Goal: Task Accomplishment & Management: Manage account settings

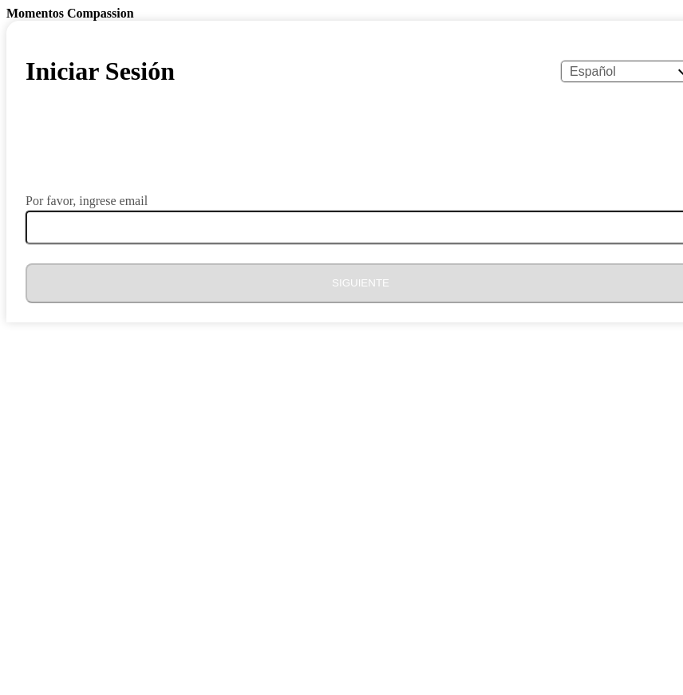
select select "es"
click at [313, 207] on div "Por favor, ingrese email" at bounding box center [361, 201] width 670 height 13
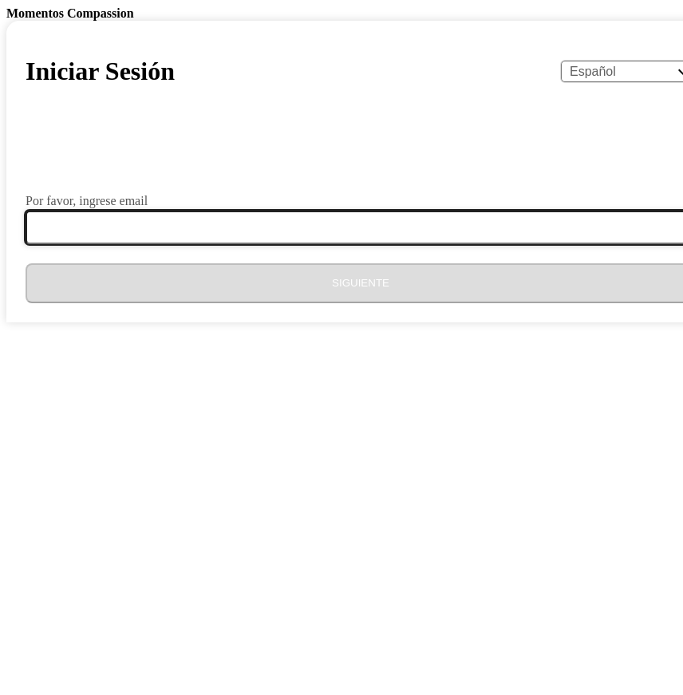
click at [307, 244] on input "Por favor, ingrese email" at bounding box center [370, 227] width 689 height 33
type input "[EMAIL_ADDRESS][DOMAIN_NAME]"
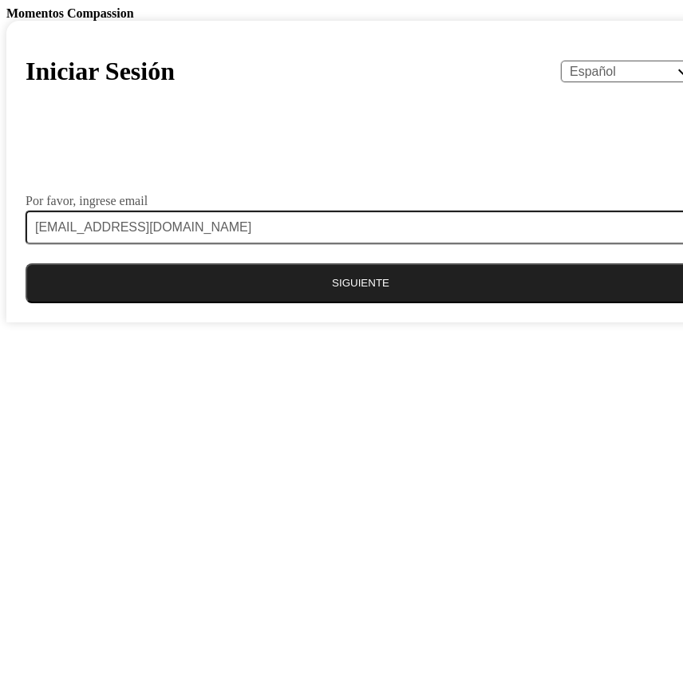
click at [287, 303] on button "Siguiente" at bounding box center [361, 283] width 670 height 40
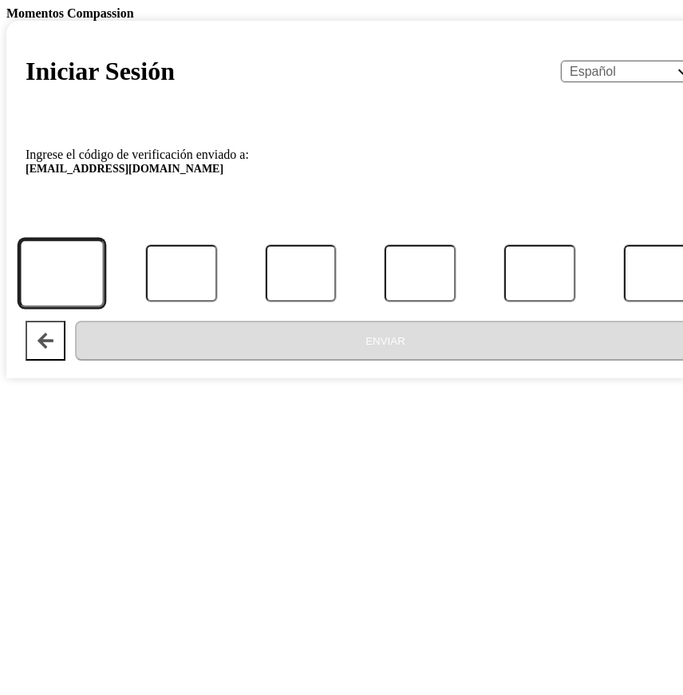
click at [104, 308] on input "Código" at bounding box center [61, 273] width 85 height 69
type input "2"
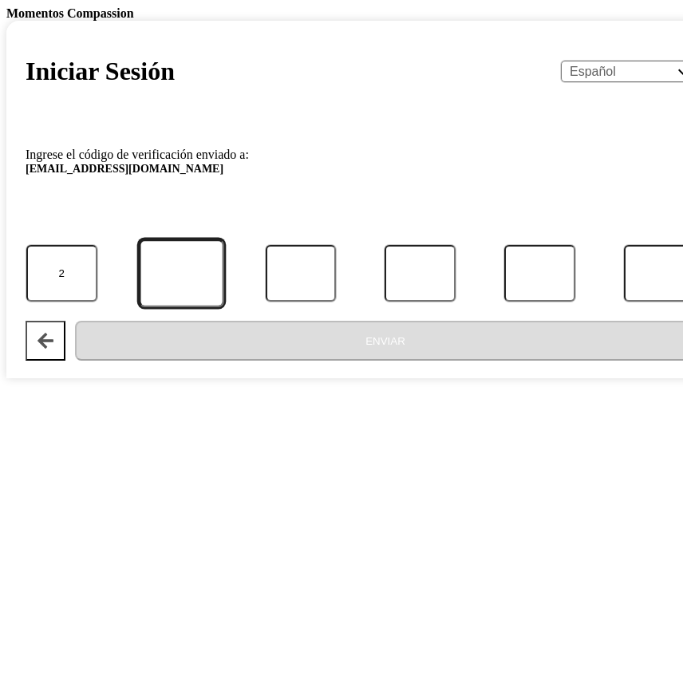
type input "6"
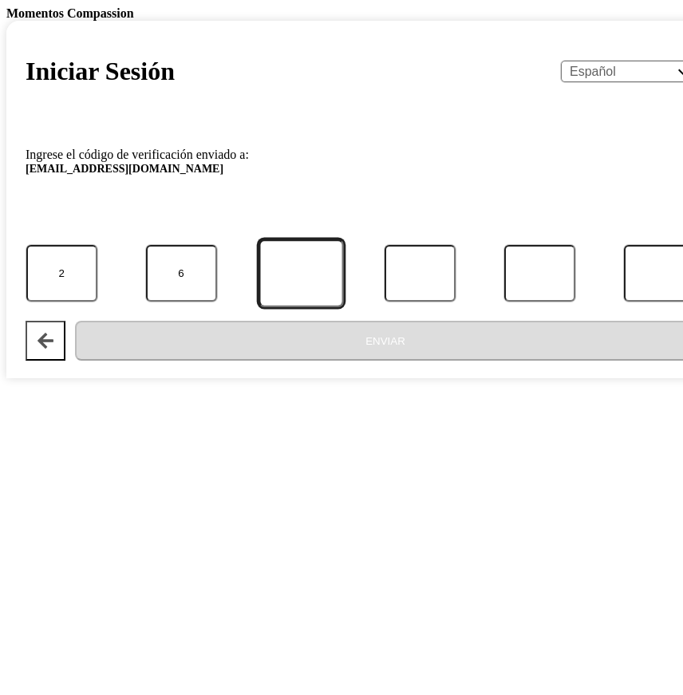
type input "3"
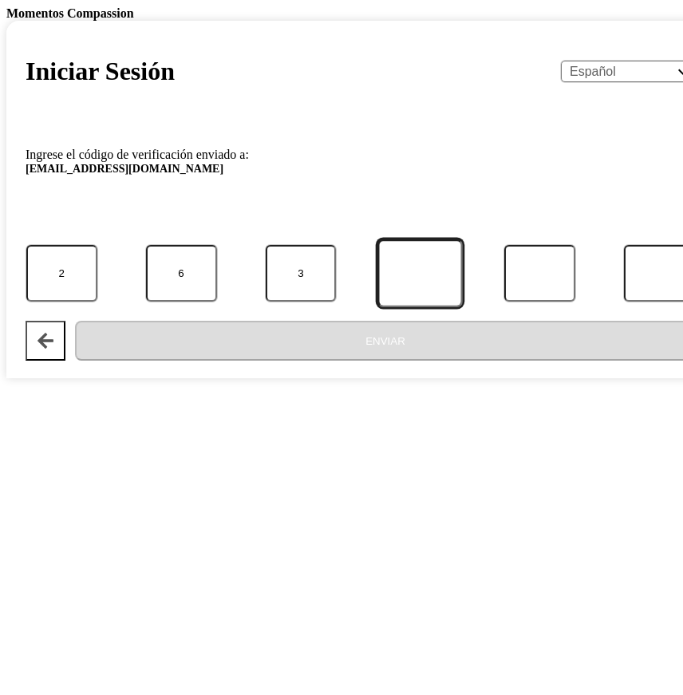
type input "2"
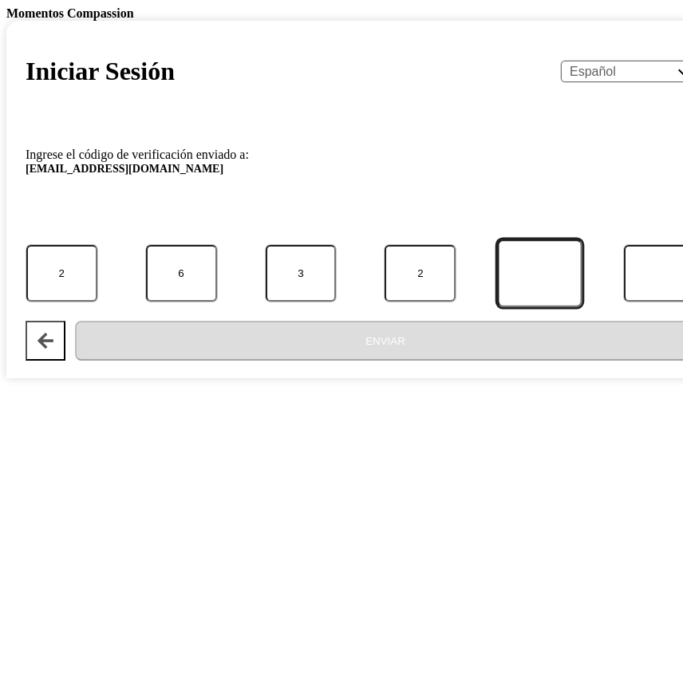
type input "3"
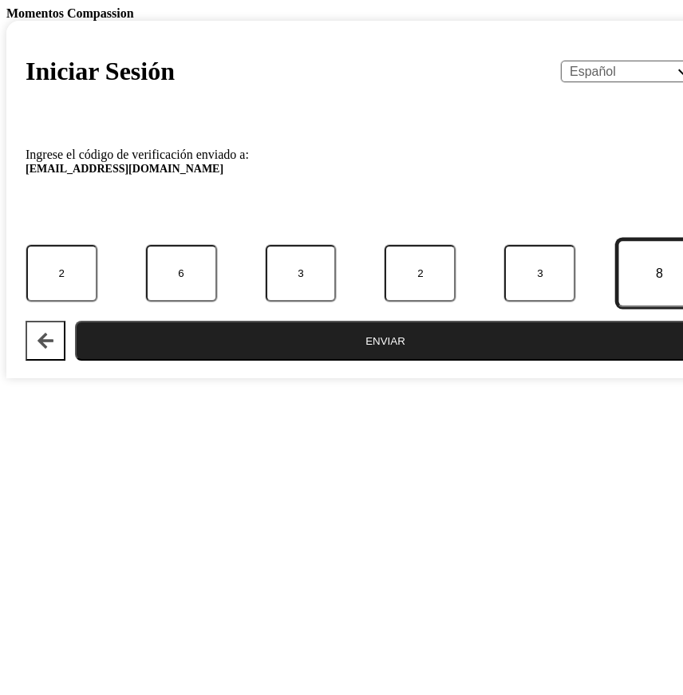
type input "8"
click at [75, 321] on button "Enviar" at bounding box center [385, 341] width 620 height 40
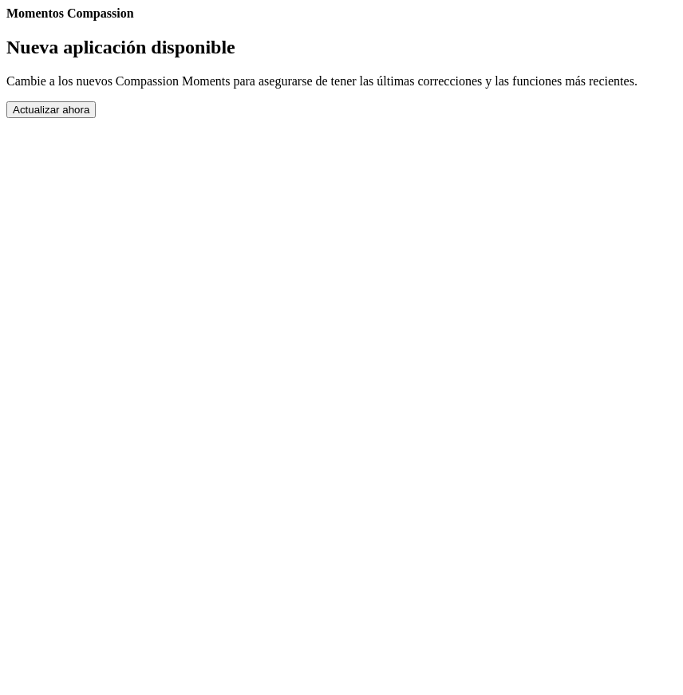
click at [96, 118] on button "Actualizar ahora" at bounding box center [50, 109] width 89 height 17
